Goal: Task Accomplishment & Management: Use online tool/utility

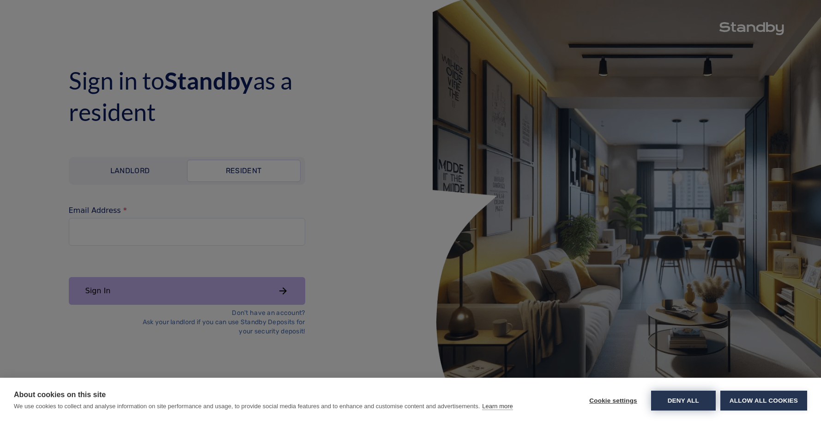
click at [659, 396] on button "Deny all" at bounding box center [683, 400] width 65 height 20
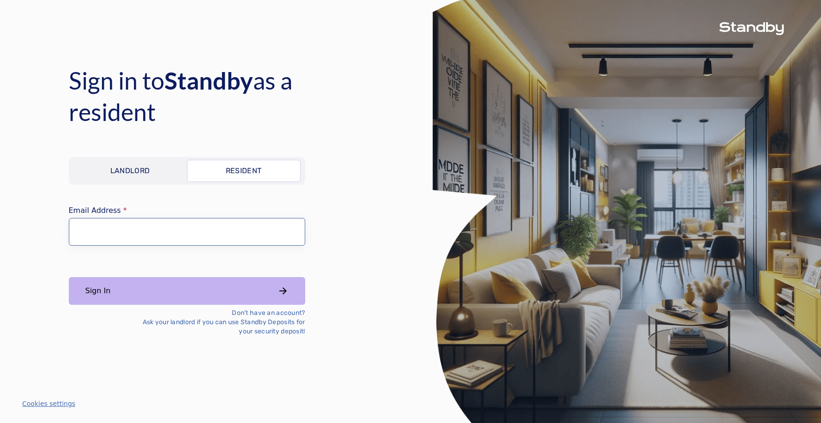
click at [112, 240] on input "Email Address" at bounding box center [187, 232] width 236 height 28
type input "**********"
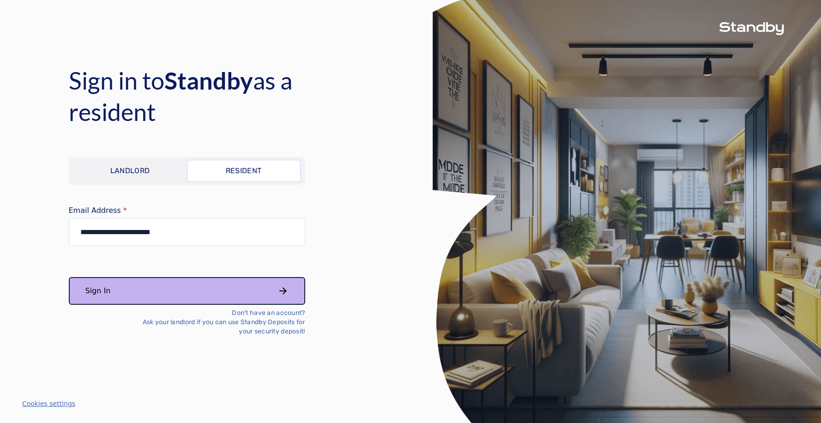
click at [114, 283] on button "Sign In" at bounding box center [187, 291] width 236 height 28
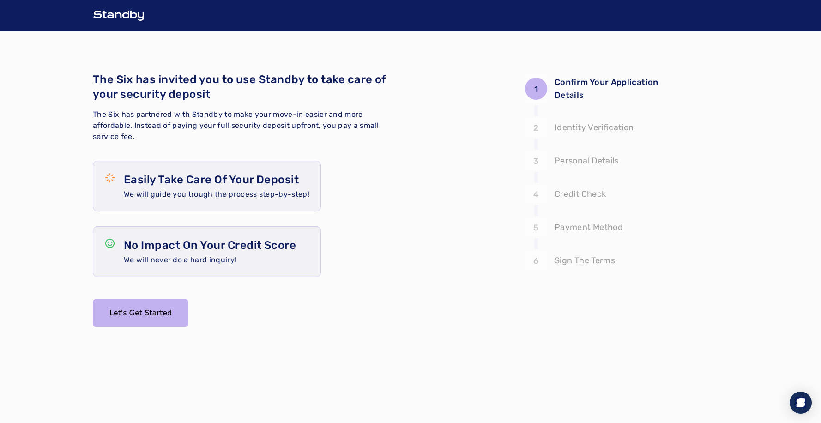
click at [158, 183] on p "Easily Take Care Of Your Deposit" at bounding box center [217, 179] width 186 height 15
click at [134, 306] on button "Let's Get Started" at bounding box center [141, 313] width 96 height 28
